Goal: Task Accomplishment & Management: Use online tool/utility

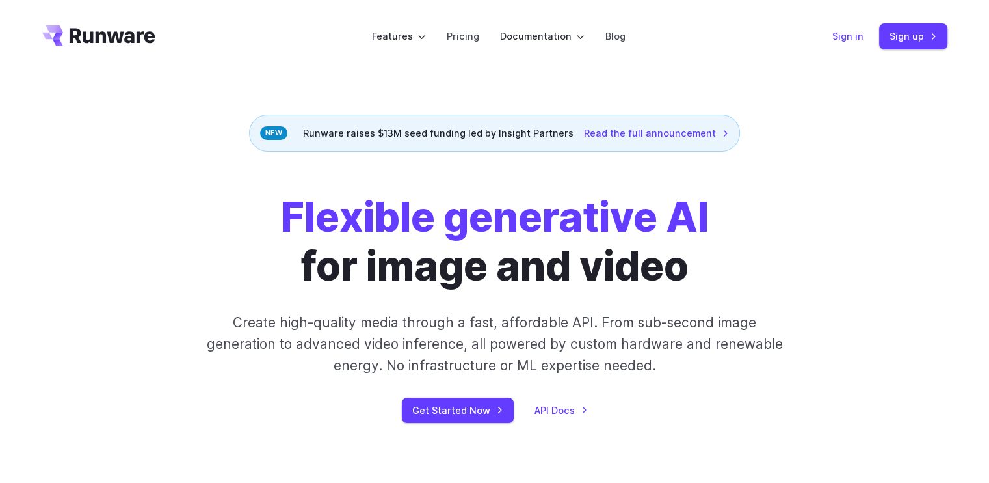
drag, startPoint x: 851, startPoint y: 25, endPoint x: 851, endPoint y: 33, distance: 7.8
click at [851, 33] on div "Sign in Sign up" at bounding box center [889, 35] width 115 height 25
click at [913, 38] on link "Sign up" at bounding box center [913, 35] width 68 height 25
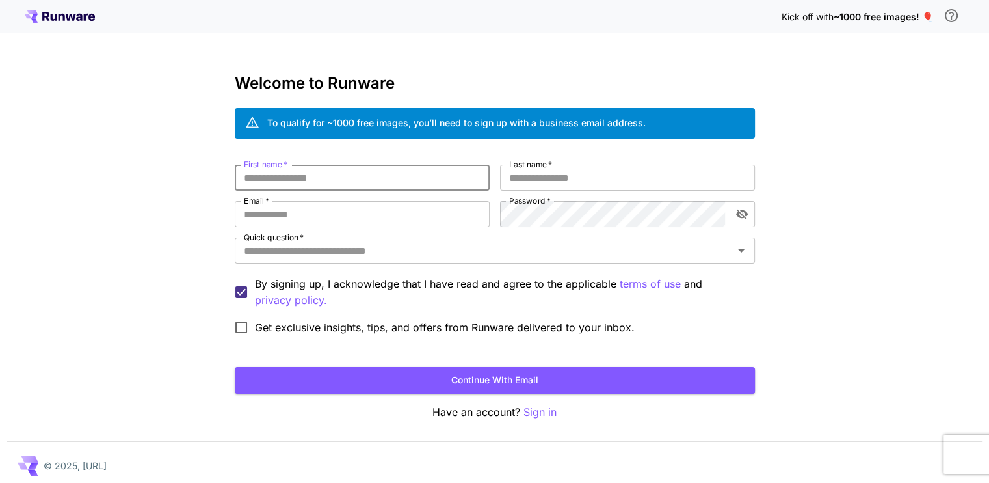
click at [421, 169] on input "First name   *" at bounding box center [362, 178] width 255 height 26
click at [421, 174] on input "First name   *" at bounding box center [362, 178] width 255 height 26
type input "**********"
type input "*********"
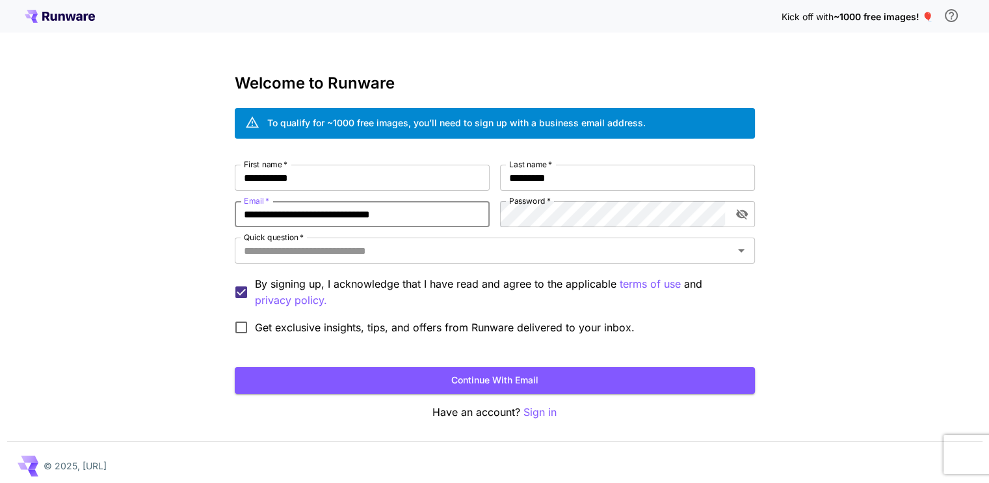
click at [364, 217] on input "**********" at bounding box center [362, 214] width 255 height 26
type input "**********"
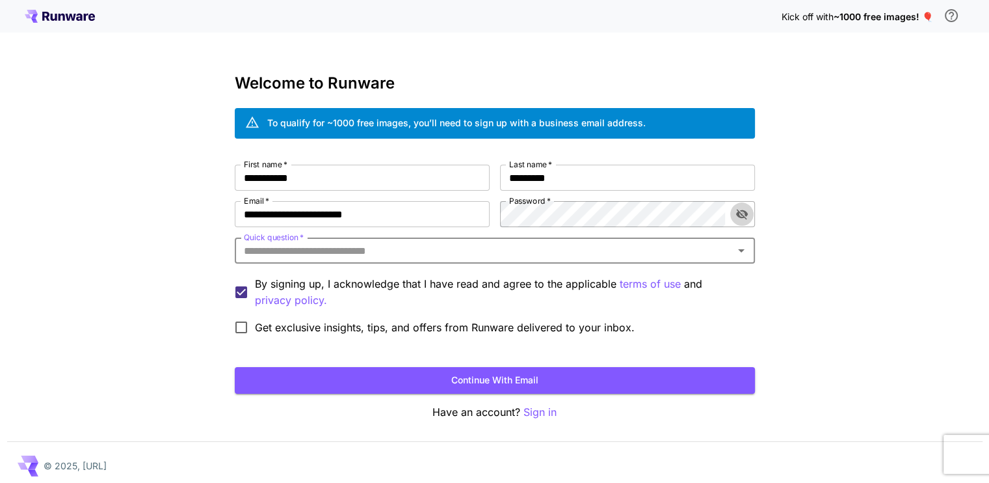
click at [741, 205] on button "toggle password visibility" at bounding box center [741, 213] width 23 height 23
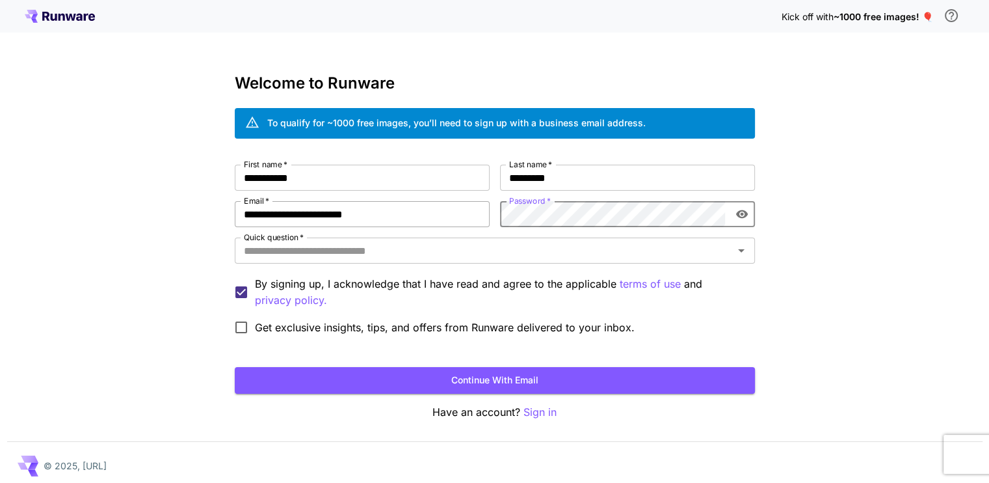
click at [442, 204] on div "**********" at bounding box center [495, 253] width 520 height 176
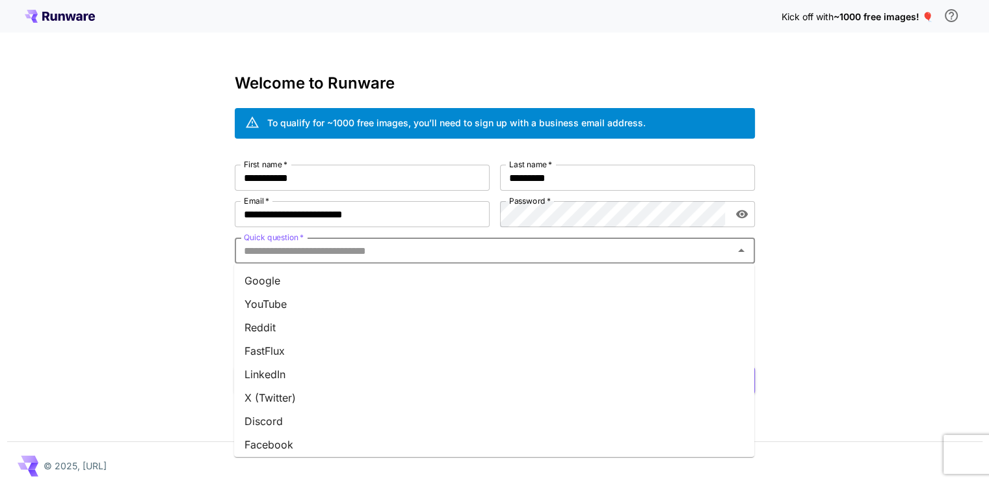
click at [419, 250] on input "Quick question   *" at bounding box center [484, 250] width 491 height 18
click at [383, 371] on li "LinkedIn" at bounding box center [494, 373] width 520 height 23
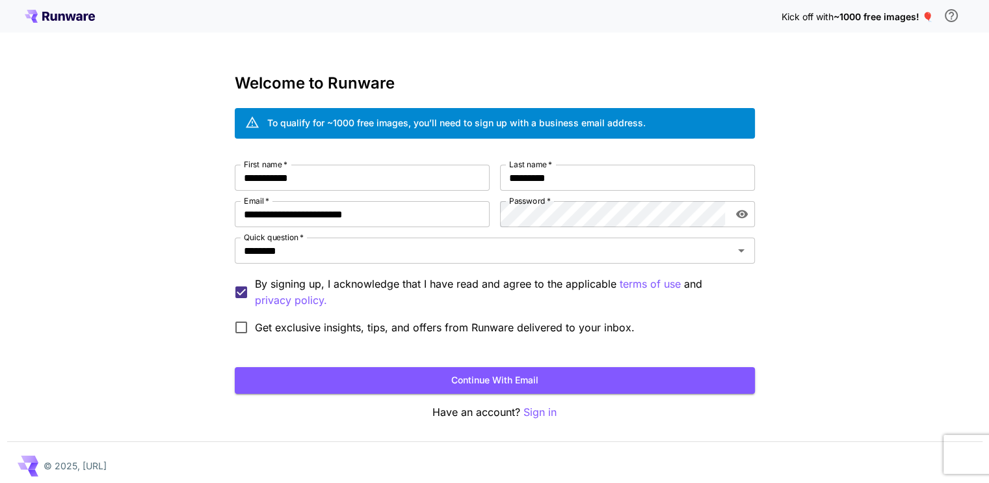
click at [364, 320] on span "Get exclusive insights, tips, and offers from Runware delivered to your inbox." at bounding box center [445, 327] width 380 height 16
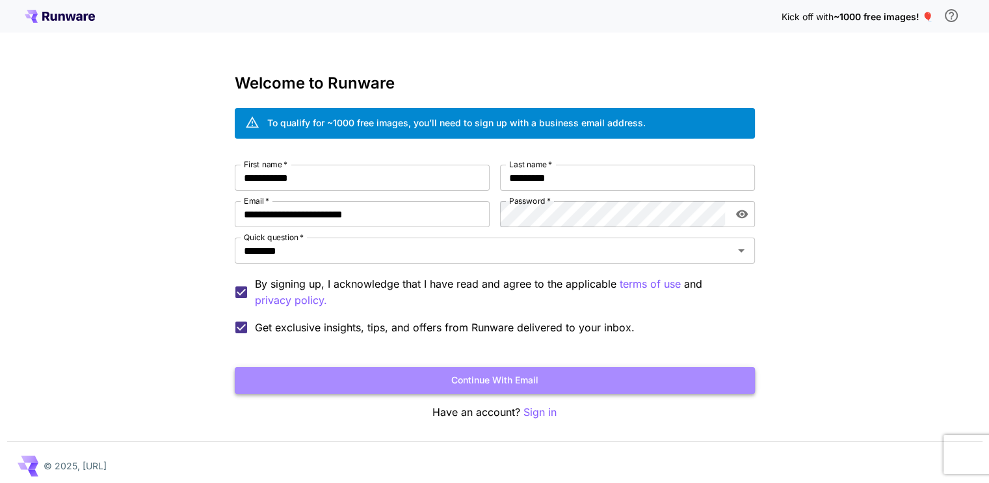
click at [420, 389] on button "Continue with email" at bounding box center [495, 380] width 520 height 27
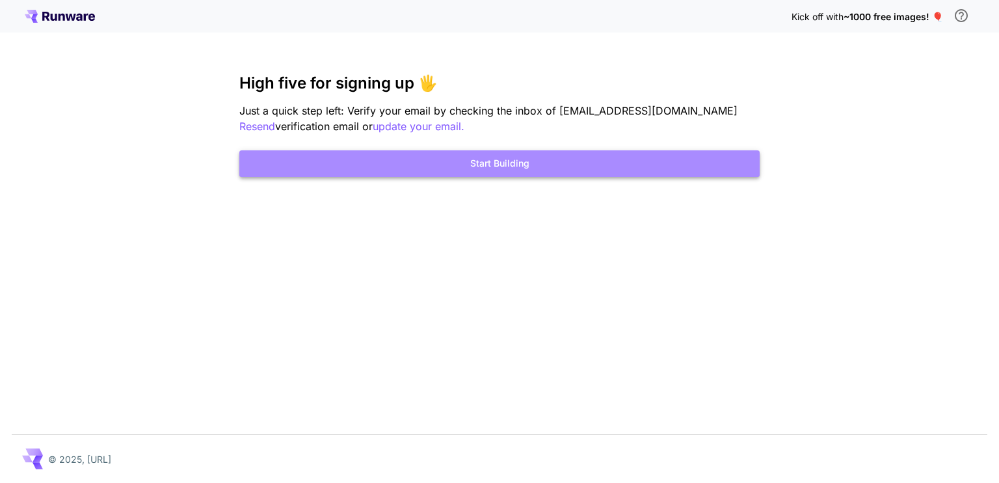
click at [518, 168] on button "Start Building" at bounding box center [499, 163] width 520 height 27
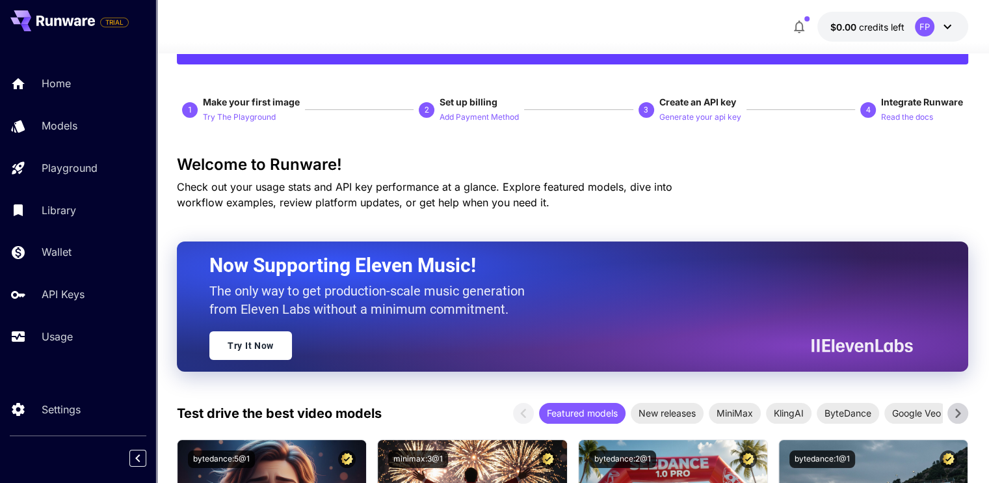
scroll to position [77, 0]
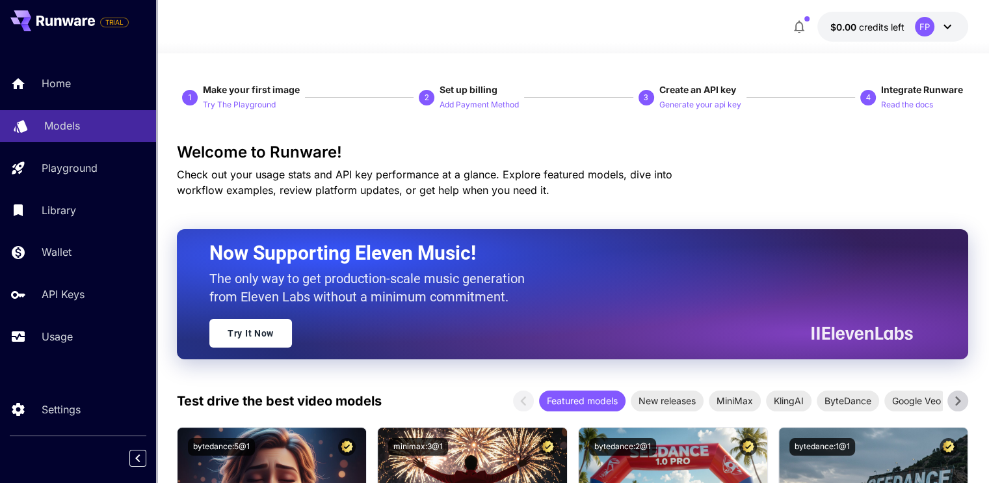
click at [83, 132] on div "Models" at bounding box center [94, 126] width 101 height 16
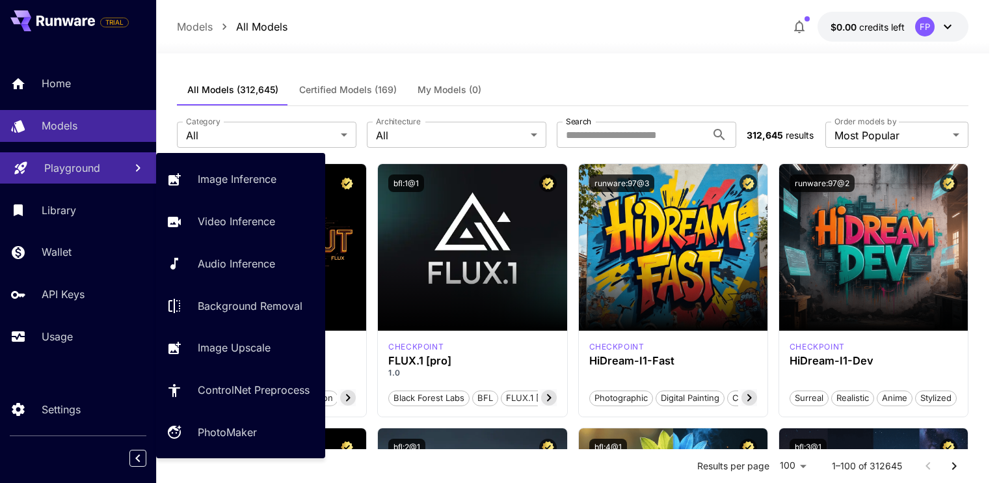
click at [74, 178] on link "Playground" at bounding box center [78, 168] width 156 height 32
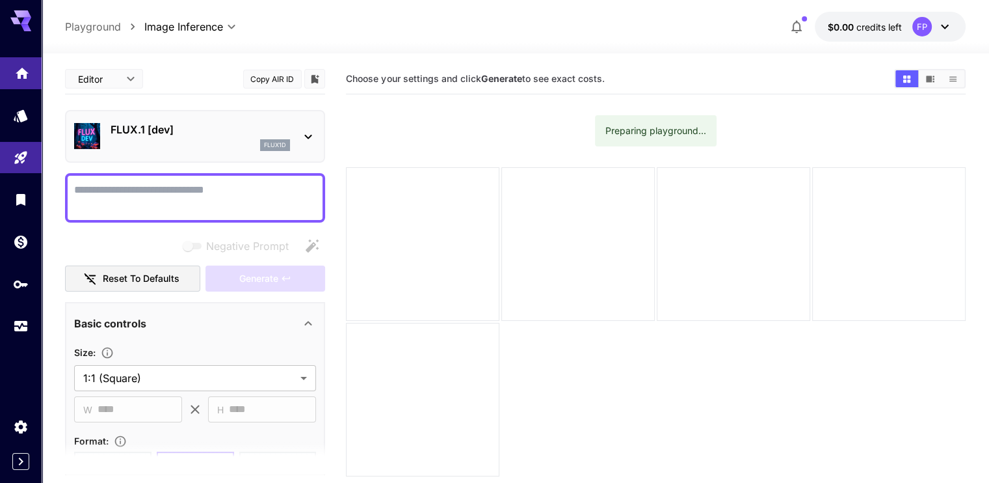
click at [27, 79] on link at bounding box center [21, 73] width 42 height 32
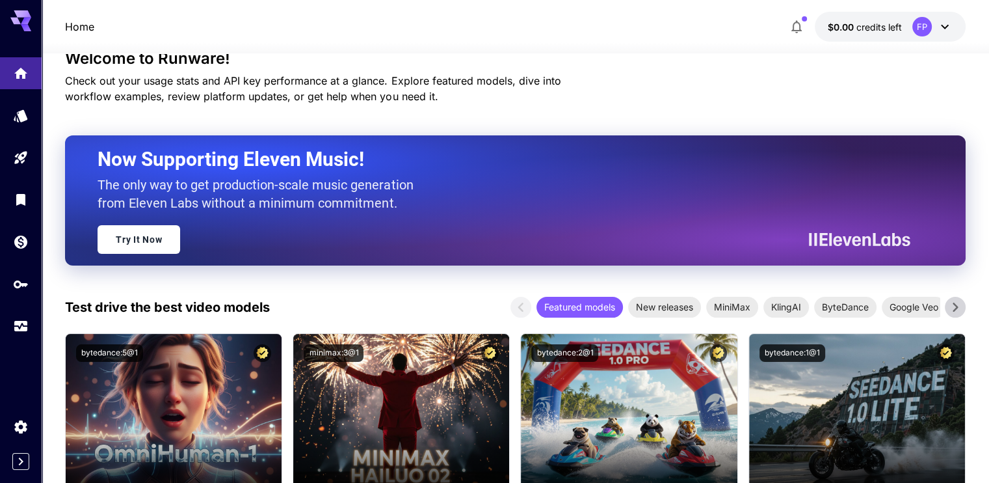
scroll to position [321, 0]
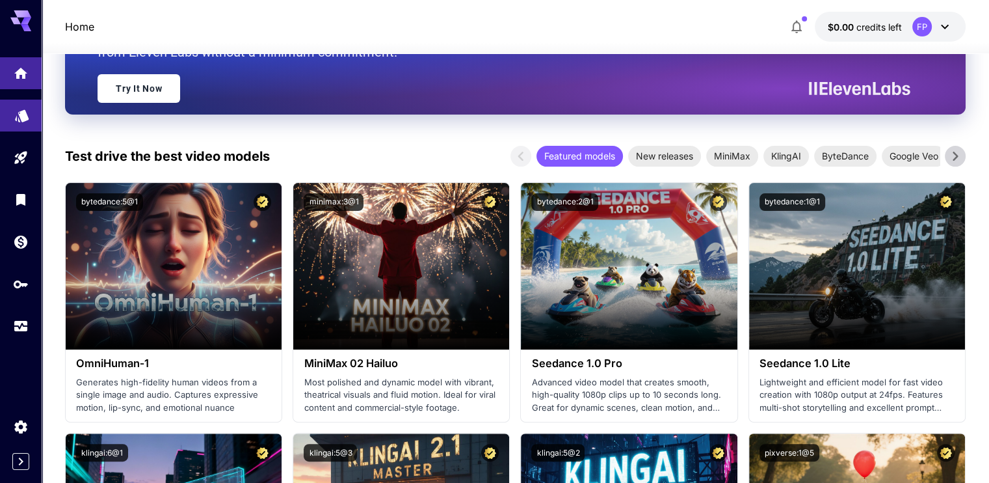
click at [30, 124] on link at bounding box center [21, 115] width 42 height 32
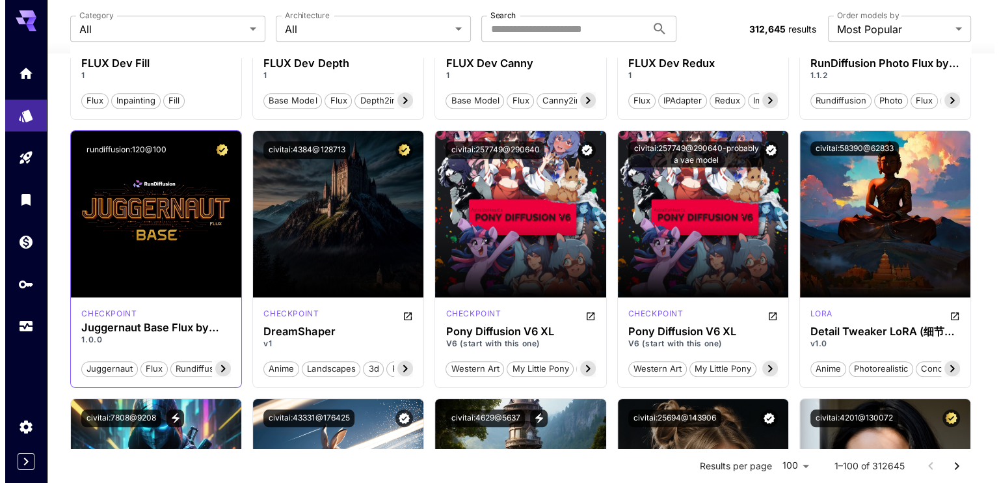
scroll to position [1089, 0]
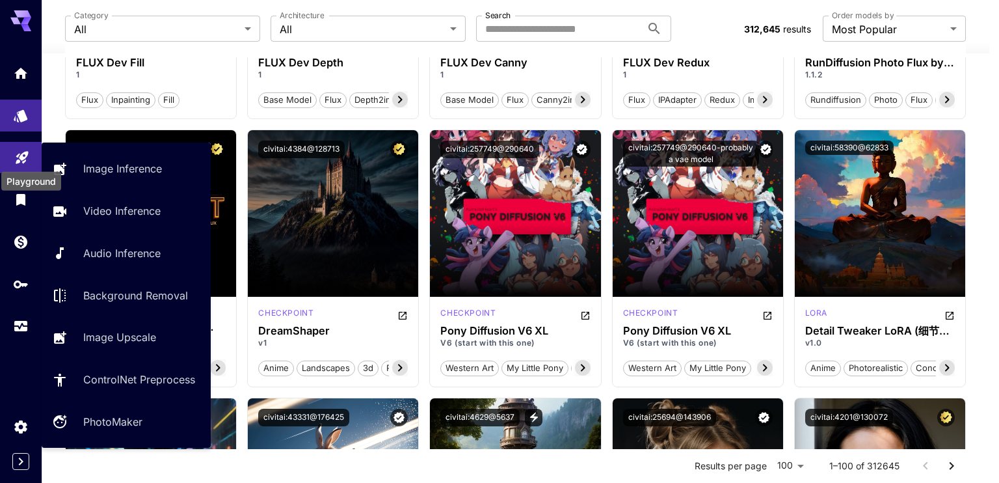
click at [21, 158] on icon "Playground" at bounding box center [22, 154] width 16 height 16
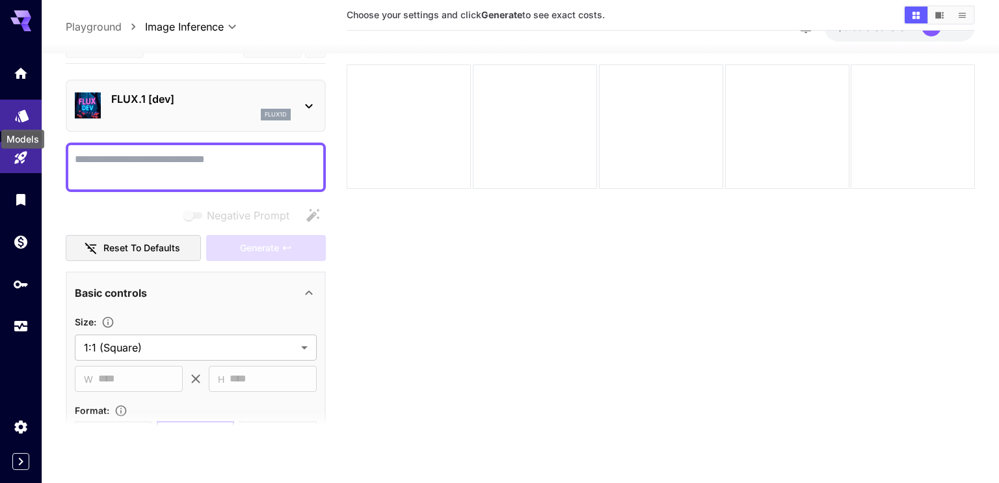
scroll to position [103, 0]
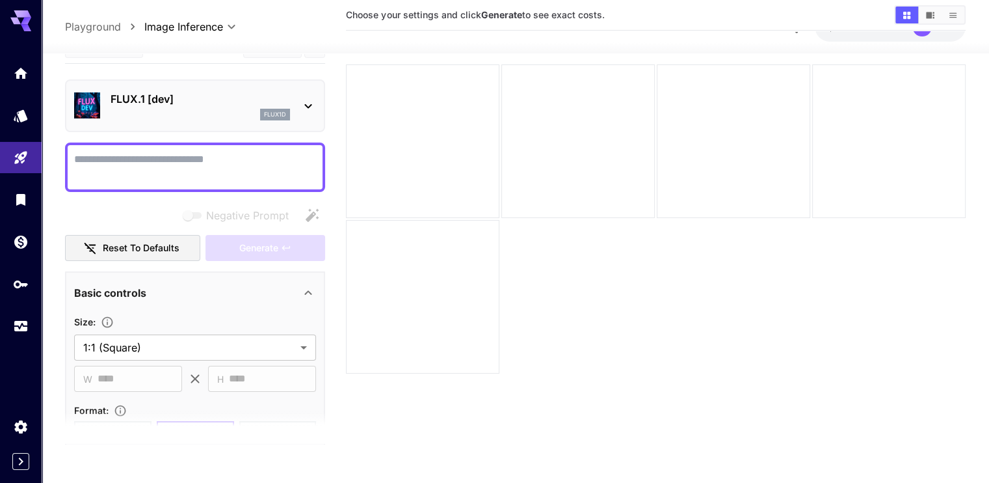
click at [305, 127] on div "FLUX.1 [dev] flux1d" at bounding box center [195, 105] width 260 height 53
click at [311, 104] on icon at bounding box center [308, 106] width 7 height 5
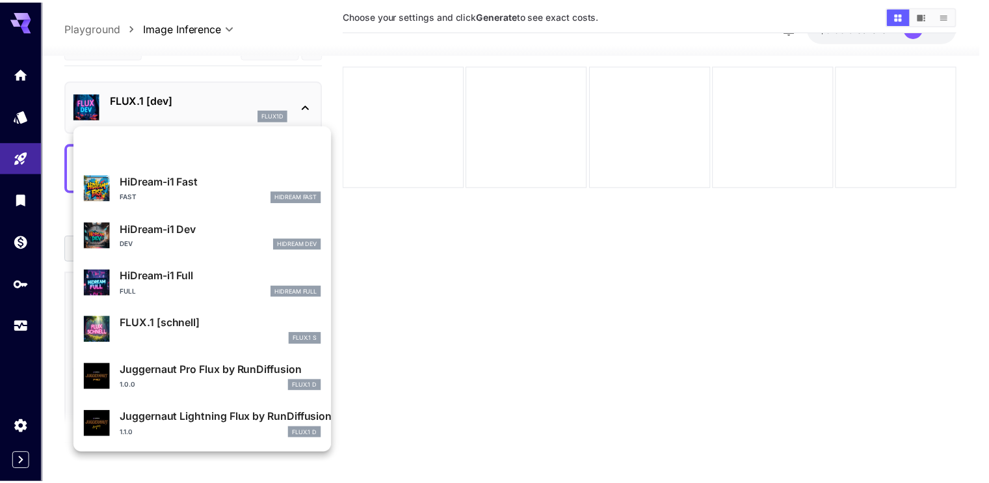
scroll to position [1051, 0]
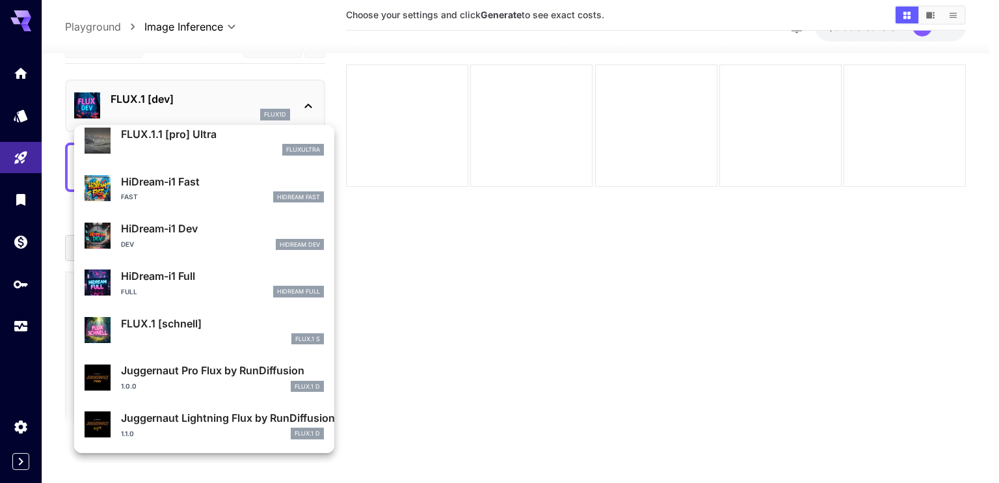
click at [12, 168] on div at bounding box center [499, 241] width 999 height 483
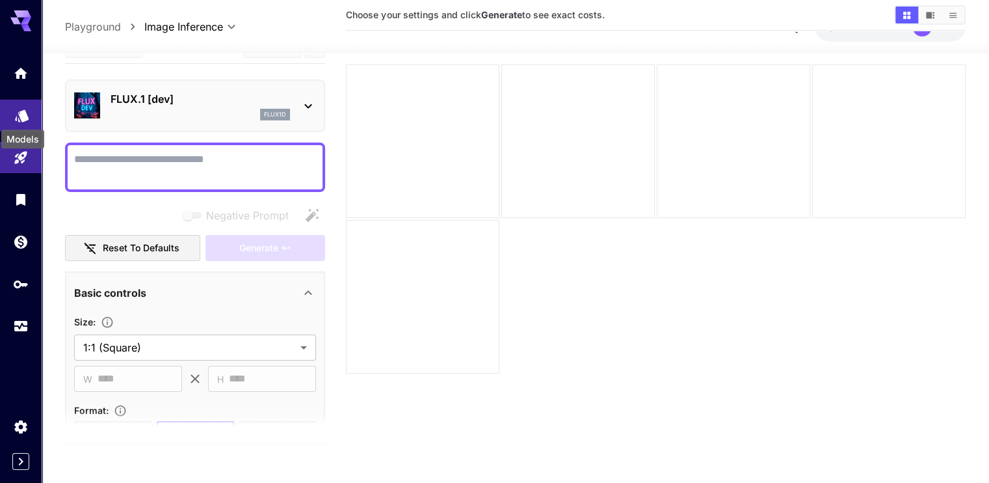
click at [23, 118] on icon "Models" at bounding box center [22, 111] width 16 height 16
